Goal: Task Accomplishment & Management: Use online tool/utility

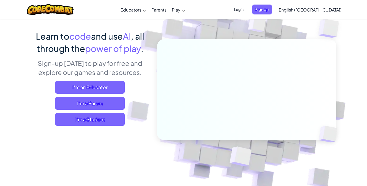
scroll to position [36, 0]
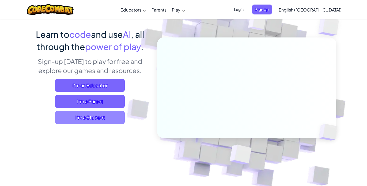
click at [77, 118] on span "I'm a Student" at bounding box center [90, 117] width 70 height 13
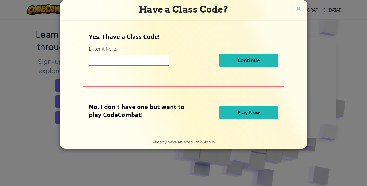
click at [252, 114] on span "Play Now" at bounding box center [248, 112] width 22 height 6
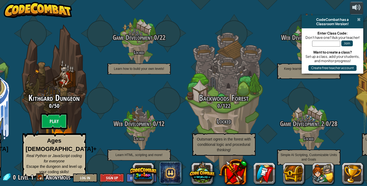
click at [359, 18] on span at bounding box center [358, 19] width 3 height 4
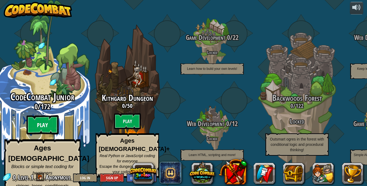
click at [37, 119] on btn "Play" at bounding box center [42, 124] width 32 height 19
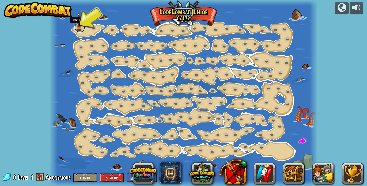
click at [77, 28] on link at bounding box center [79, 27] width 11 height 11
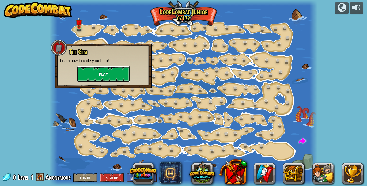
click at [101, 70] on button "Play" at bounding box center [104, 74] width 54 height 16
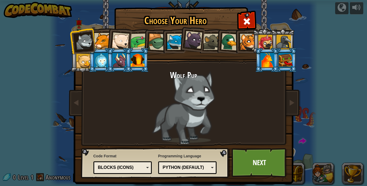
click at [107, 44] on li at bounding box center [119, 40] width 26 height 26
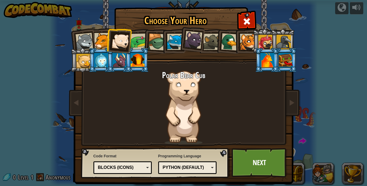
click at [118, 57] on div at bounding box center [119, 60] width 14 height 14
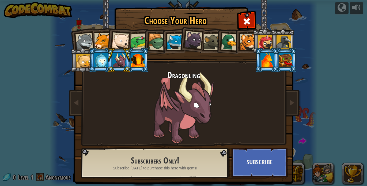
click at [100, 51] on li at bounding box center [101, 60] width 24 height 24
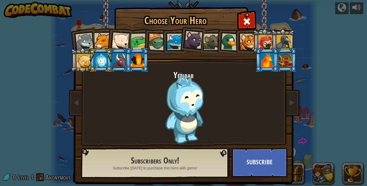
click at [246, 44] on div at bounding box center [248, 42] width 16 height 16
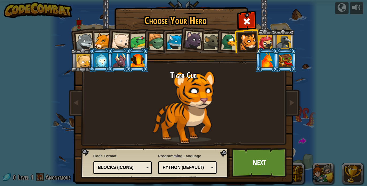
click at [208, 165] on div "Python (Default)" at bounding box center [186, 168] width 46 height 6
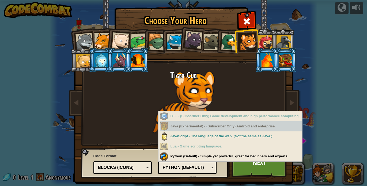
scroll to position [6, 0]
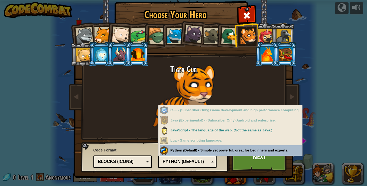
click at [196, 150] on div "Programming Language Python (Default) JavaScript Lua C++ Java (Experimental) Py…" at bounding box center [187, 157] width 59 height 22
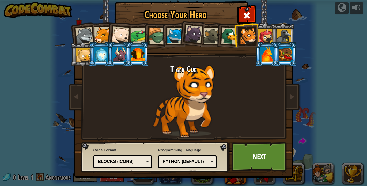
click at [140, 165] on div "Blocks (Icons)" at bounding box center [123, 162] width 52 height 8
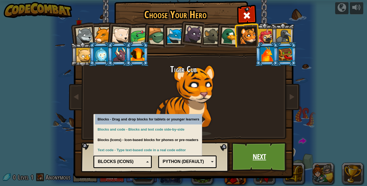
click at [262, 156] on link "Next" at bounding box center [259, 156] width 56 height 29
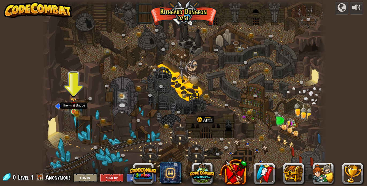
click at [73, 107] on img at bounding box center [74, 105] width 4 height 4
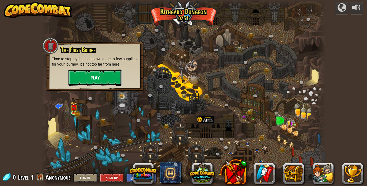
click at [108, 74] on button "Play" at bounding box center [95, 78] width 54 height 16
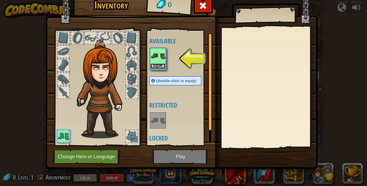
click at [158, 65] on button "Equip" at bounding box center [157, 66] width 15 height 6
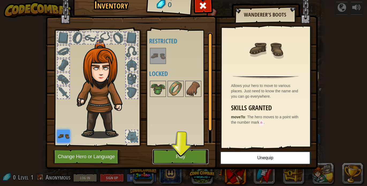
click at [180, 152] on button "Play" at bounding box center [181, 156] width 56 height 15
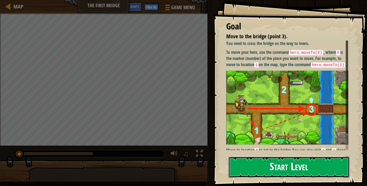
click at [270, 166] on button "Start Level" at bounding box center [289, 167] width 121 height 21
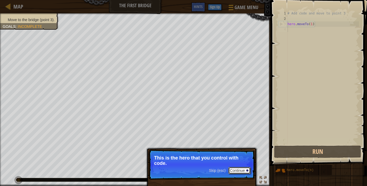
click at [234, 170] on button "Continue" at bounding box center [239, 170] width 22 height 7
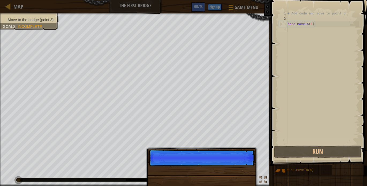
scroll to position [2, 0]
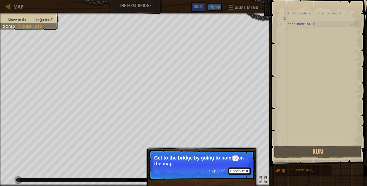
click at [244, 169] on button "Continue" at bounding box center [239, 171] width 22 height 7
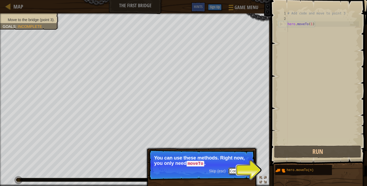
click at [248, 172] on div at bounding box center [247, 171] width 2 height 2
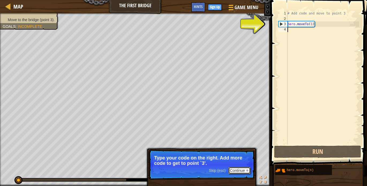
click at [240, 171] on button "Continue" at bounding box center [239, 170] width 22 height 7
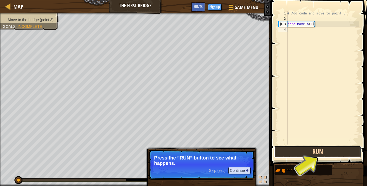
click at [303, 150] on button "Run" at bounding box center [317, 152] width 87 height 12
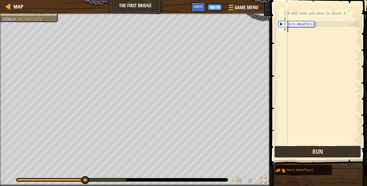
click at [303, 150] on button "Run" at bounding box center [317, 152] width 87 height 12
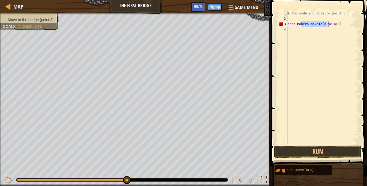
click at [348, 26] on div "# Add code and move to point 3 hero . [GEOGRAPHIC_DATA] . moveTo ( n ) veTo ( 1…" at bounding box center [322, 83] width 73 height 144
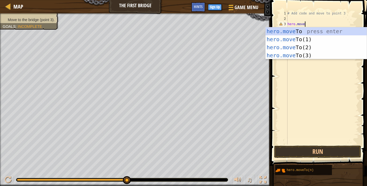
scroll to position [2, 1]
click at [296, 53] on div "hero.move To press enter hero.move To(1) press enter hero.move To(2) press ente…" at bounding box center [315, 51] width 101 height 48
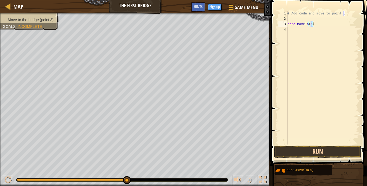
type textarea "hero.moveTo(3)"
click at [296, 150] on button "Run" at bounding box center [317, 152] width 87 height 12
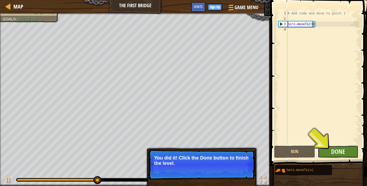
click at [346, 149] on button "Done" at bounding box center [338, 152] width 41 height 12
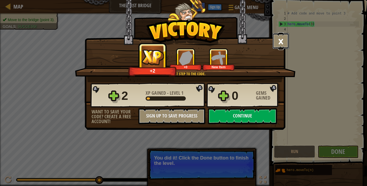
click at [284, 41] on button "×" at bounding box center [280, 41] width 17 height 16
